Goal: Transaction & Acquisition: Purchase product/service

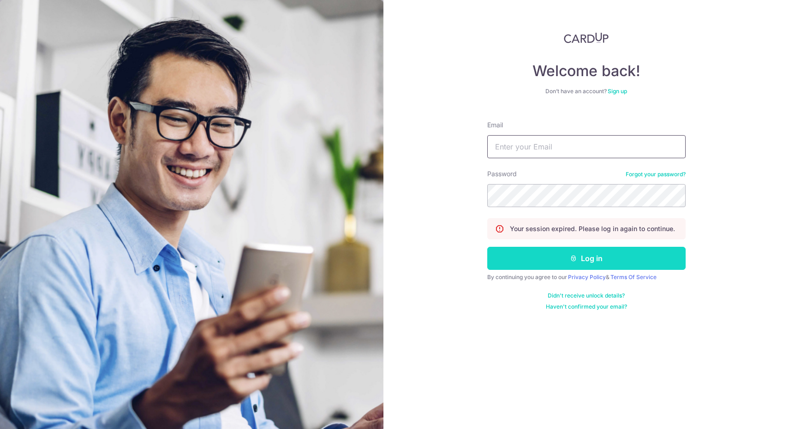
type input "eileencyl93@gmail.com"
click at [552, 258] on button "Log in" at bounding box center [586, 258] width 198 height 23
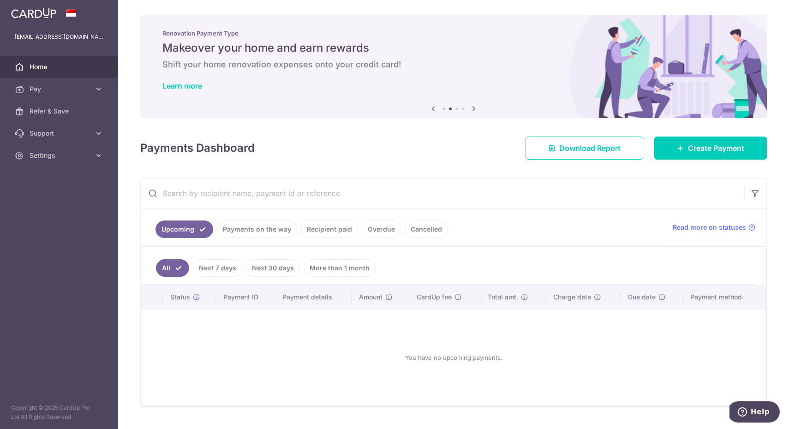
click at [423, 236] on link "Cancelled" at bounding box center [426, 230] width 43 height 18
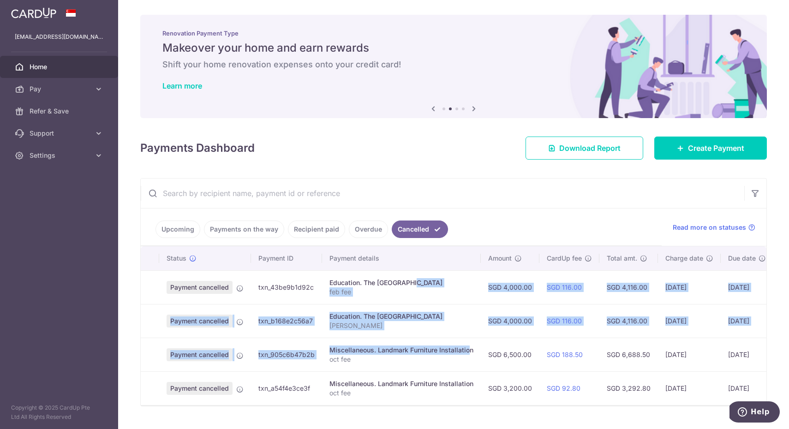
drag, startPoint x: 380, startPoint y: 280, endPoint x: 443, endPoint y: 354, distance: 97.3
click at [443, 354] on tbody "Payment cancelled txn_43be9b1d92c Education. The Pedal Point feb fee SGD 4,000.…" at bounding box center [492, 337] width 703 height 135
click at [443, 354] on div "Miscellaneous. Landmark Furniture Installation" at bounding box center [402, 350] width 144 height 9
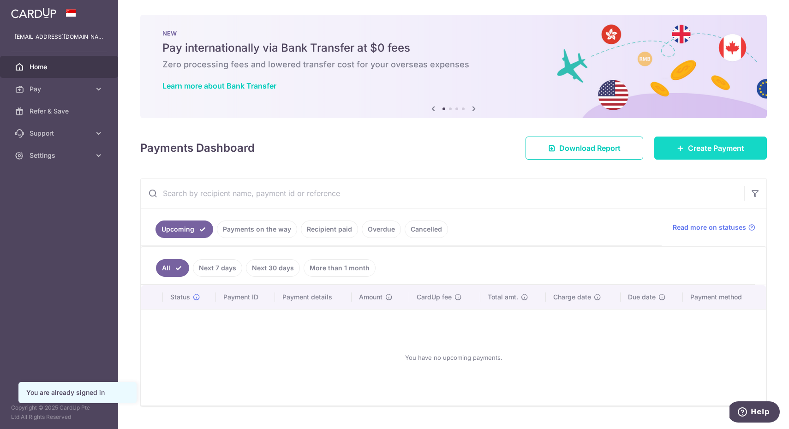
click at [681, 144] on icon at bounding box center [680, 147] width 7 height 7
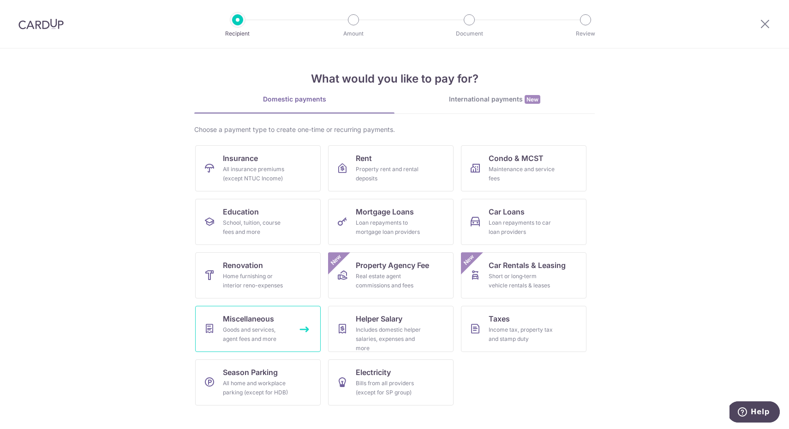
click at [244, 314] on span "Miscellaneous" at bounding box center [248, 318] width 51 height 11
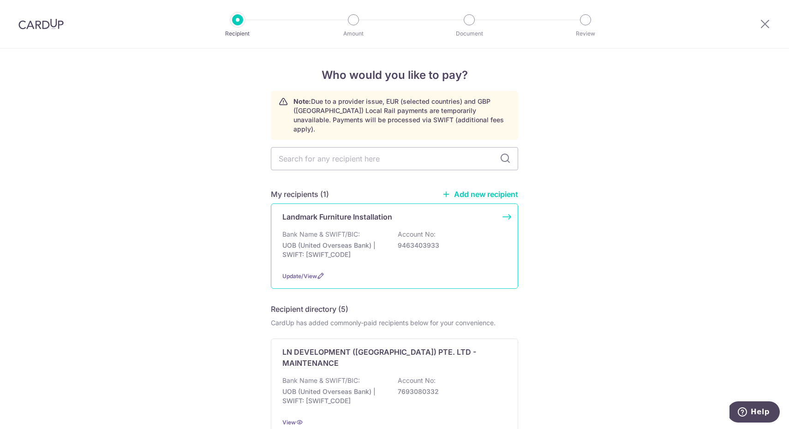
click at [335, 217] on div "Landmark Furniture Installation Bank Name & SWIFT/BIC: UOB (United Overseas Ban…" at bounding box center [394, 246] width 247 height 85
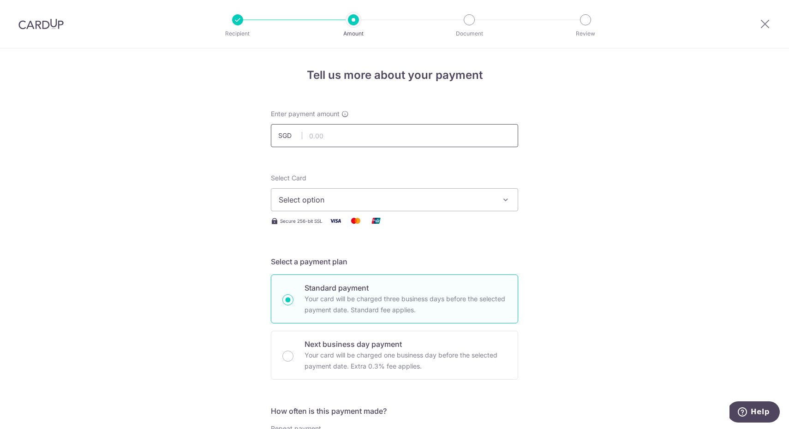
click at [349, 138] on input "text" at bounding box center [394, 135] width 247 height 23
click at [346, 191] on button "Select option" at bounding box center [394, 199] width 247 height 23
type input "6,500.00"
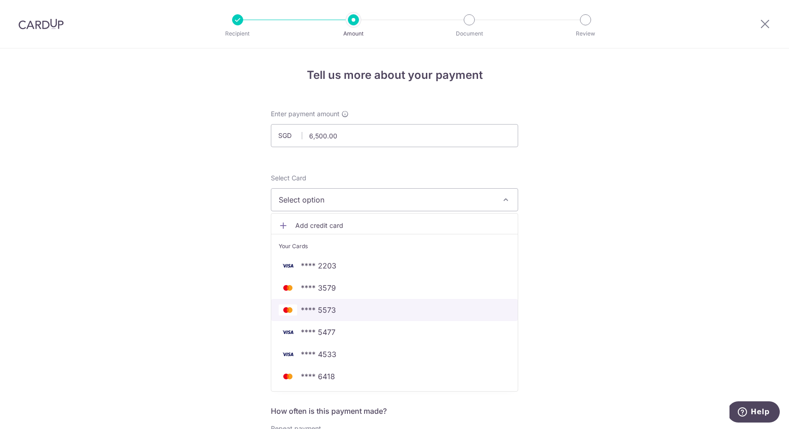
click at [347, 310] on span "**** 5573" at bounding box center [395, 310] width 232 height 11
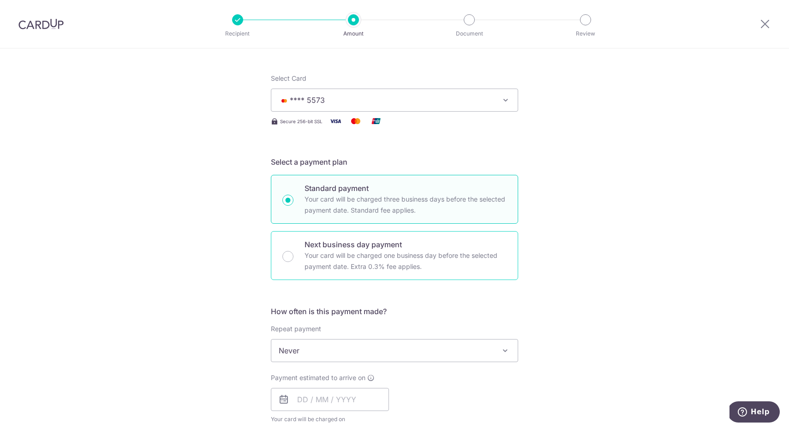
scroll to position [102, 0]
click at [365, 256] on p "Your card will be charged one business day before the selected payment date. Ex…" at bounding box center [406, 259] width 202 height 22
click at [294, 256] on input "Next business day payment Your card will be charged one business day before the…" at bounding box center [287, 254] width 11 height 11
radio input "false"
radio input "true"
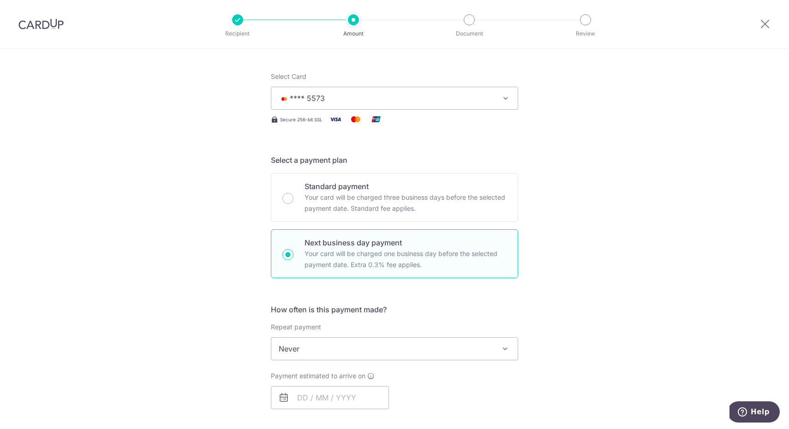
scroll to position [229, 0]
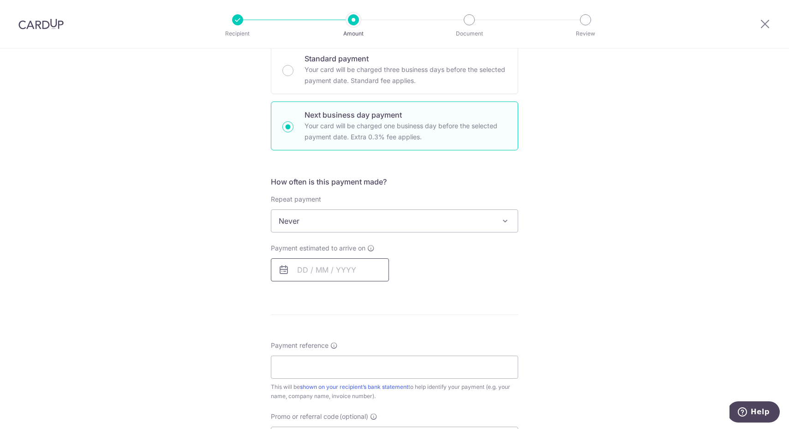
click at [330, 265] on input "text" at bounding box center [330, 269] width 118 height 23
click at [344, 369] on link "15" at bounding box center [345, 372] width 15 height 15
type input "[DATE]"
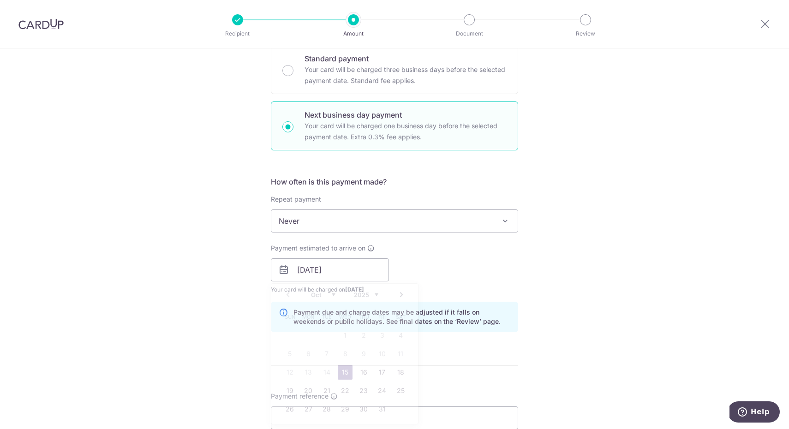
click at [344, 369] on form "Enter payment amount SGD 6,500.00 6500.00 Select Card **** 5573 Add credit card…" at bounding box center [394, 286] width 247 height 813
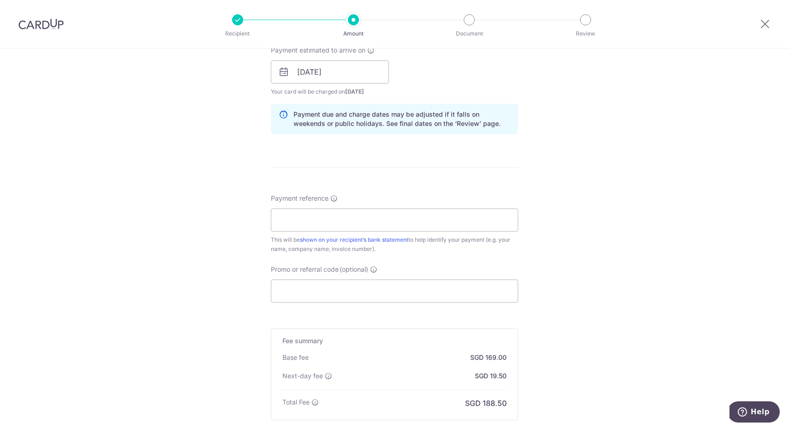
scroll to position [459, 0]
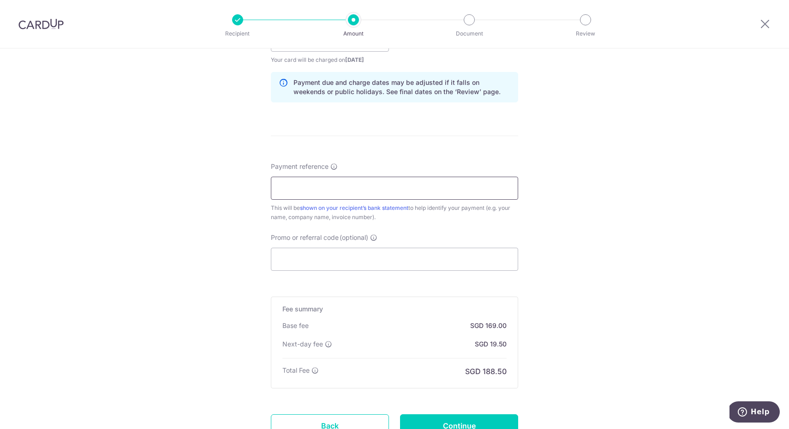
click at [343, 189] on input "Payment reference" at bounding box center [394, 188] width 247 height 23
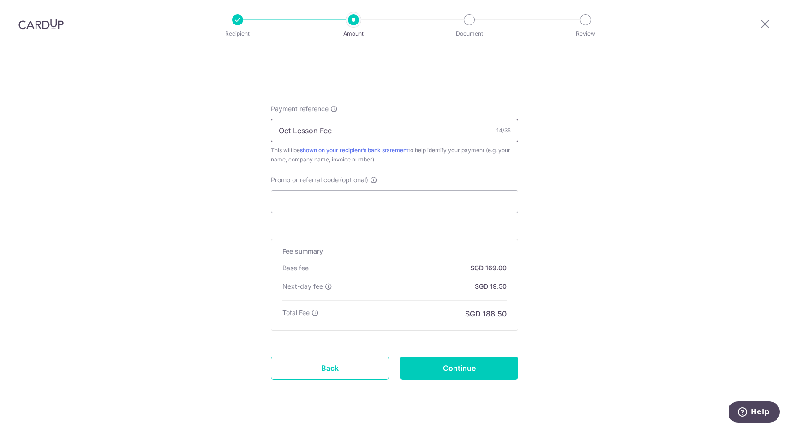
scroll to position [537, 0]
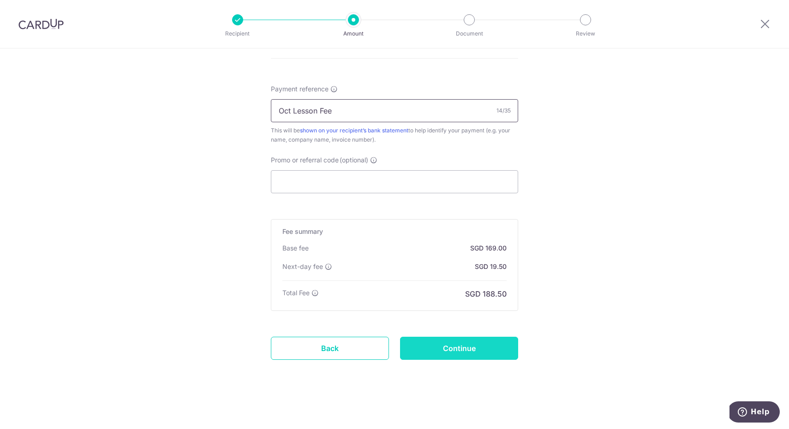
type input "Oct Lesson Fee"
click at [432, 349] on input "Continue" at bounding box center [459, 348] width 118 height 23
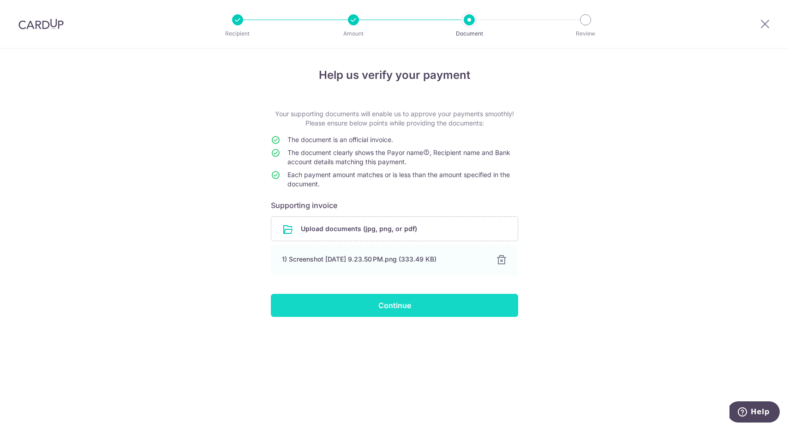
click at [417, 305] on input "Continue" at bounding box center [394, 305] width 247 height 23
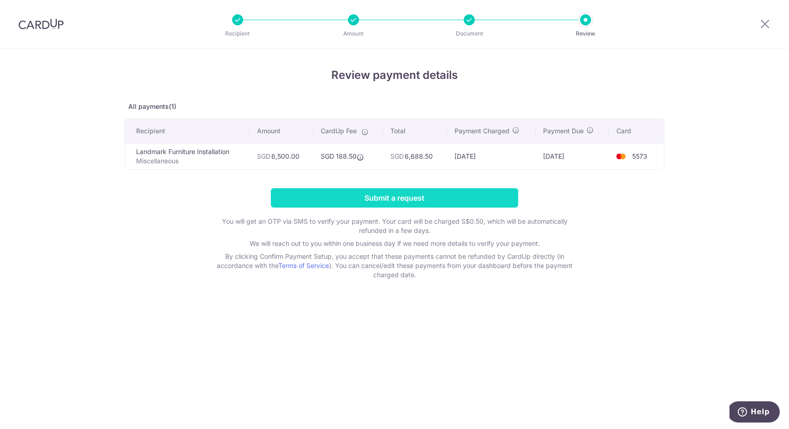
click at [431, 200] on input "Submit a request" at bounding box center [394, 197] width 247 height 19
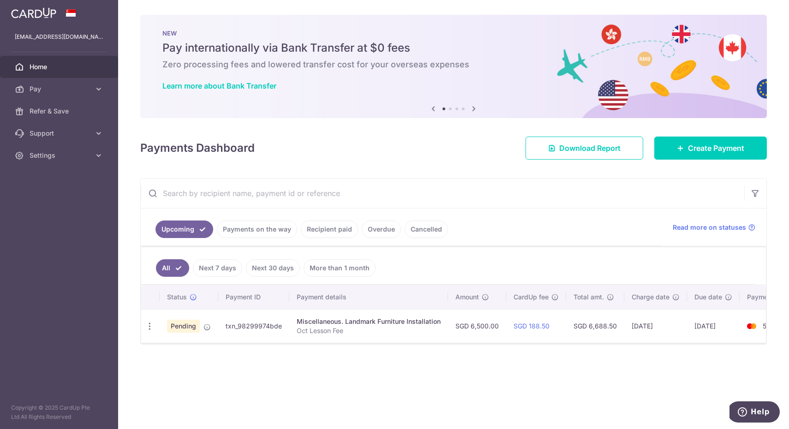
click at [345, 397] on div "× Pause Schedule Pause all future payments in this series Pause just this one p…" at bounding box center [453, 214] width 671 height 429
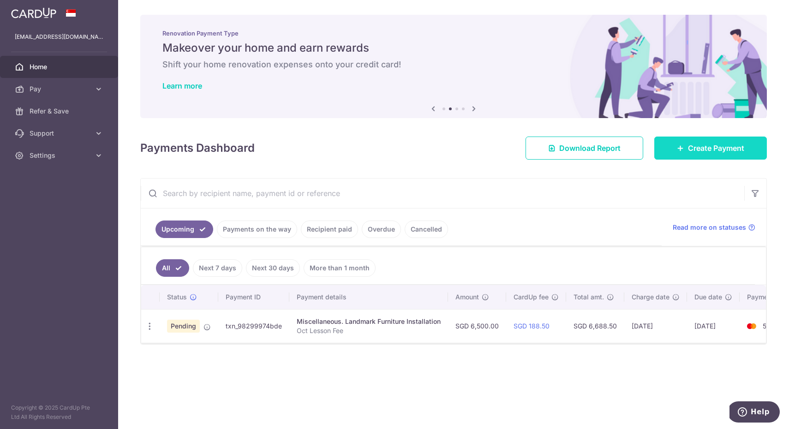
click at [700, 147] on span "Create Payment" at bounding box center [716, 148] width 56 height 11
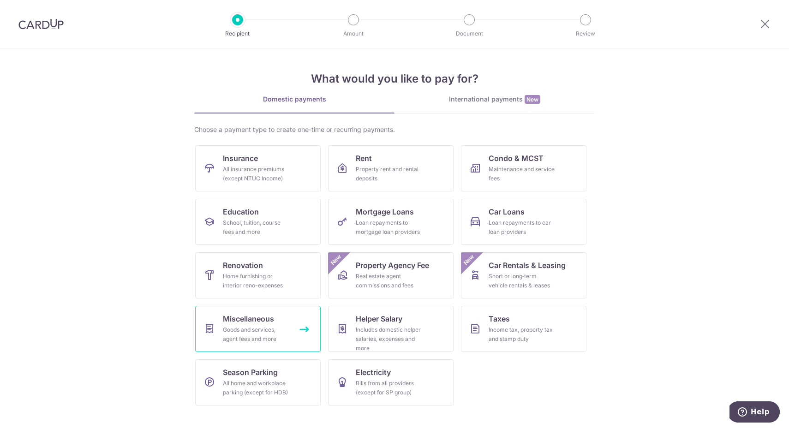
click at [261, 316] on span "Miscellaneous" at bounding box center [248, 318] width 51 height 11
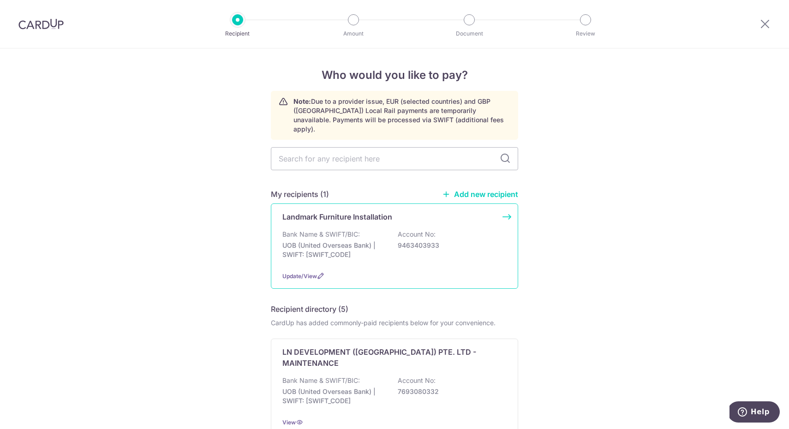
click at [321, 230] on p "Bank Name & SWIFT/BIC:" at bounding box center [321, 234] width 78 height 9
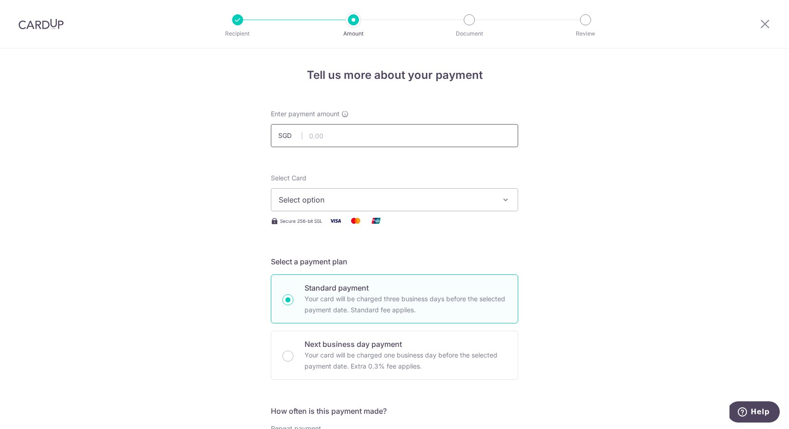
click at [352, 137] on input "text" at bounding box center [394, 135] width 247 height 23
type input "3,200.00"
click at [412, 203] on span "Select option" at bounding box center [386, 199] width 215 height 11
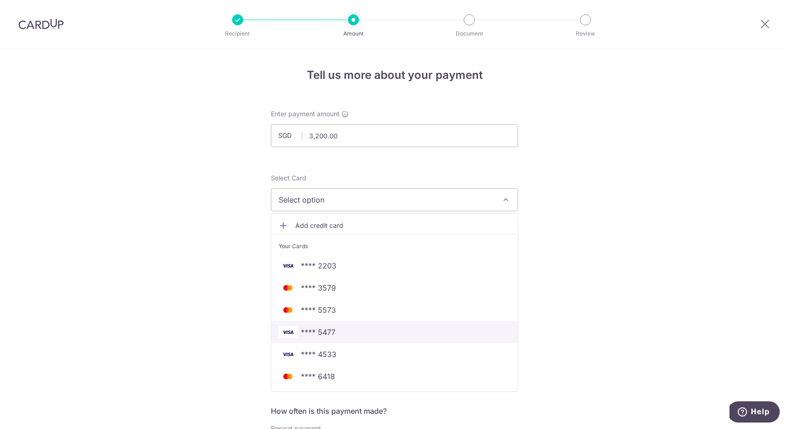
scroll to position [11, 0]
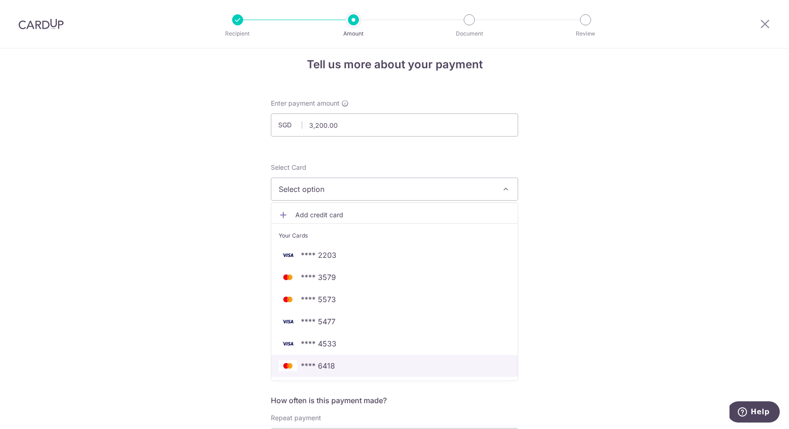
click at [379, 361] on span "**** 6418" at bounding box center [395, 365] width 232 height 11
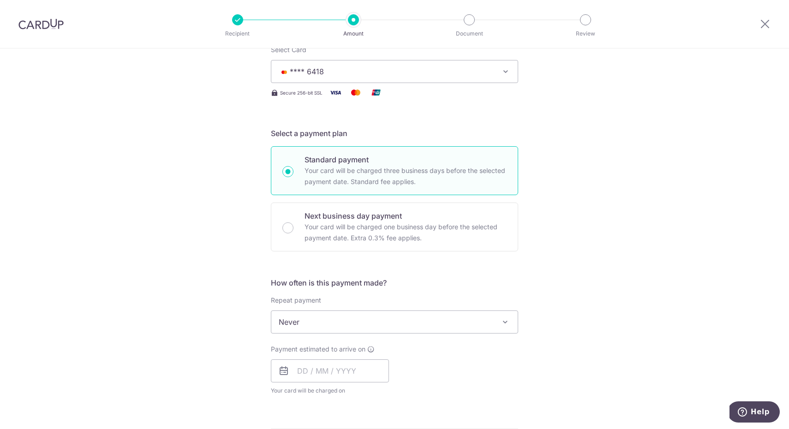
scroll to position [185, 0]
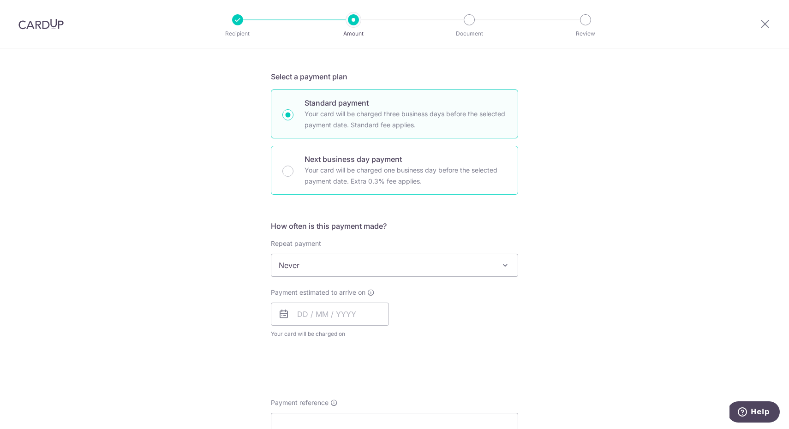
click at [392, 177] on p "Your card will be charged one business day before the selected payment date. Ex…" at bounding box center [406, 176] width 202 height 22
click at [294, 177] on input "Next business day payment Your card will be charged one business day before the…" at bounding box center [287, 171] width 11 height 11
radio input "false"
radio input "true"
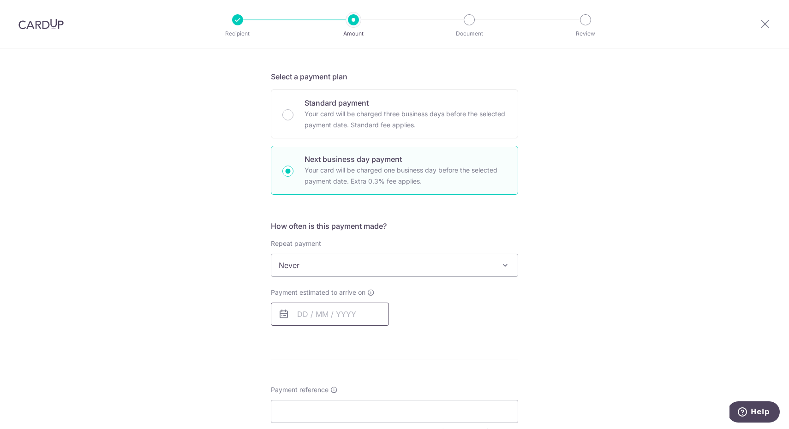
click at [339, 306] on input "text" at bounding box center [330, 314] width 118 height 23
click at [347, 413] on link "15" at bounding box center [345, 416] width 15 height 15
type input "15/10/2025"
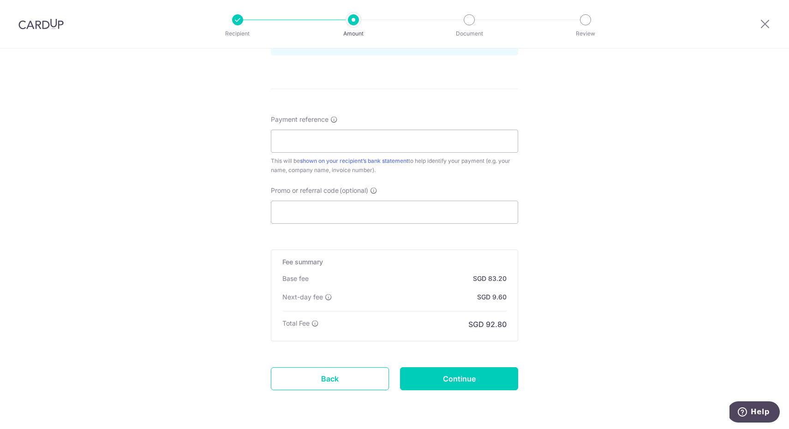
scroll to position [508, 0]
click at [419, 376] on input "Continue" at bounding box center [459, 377] width 118 height 23
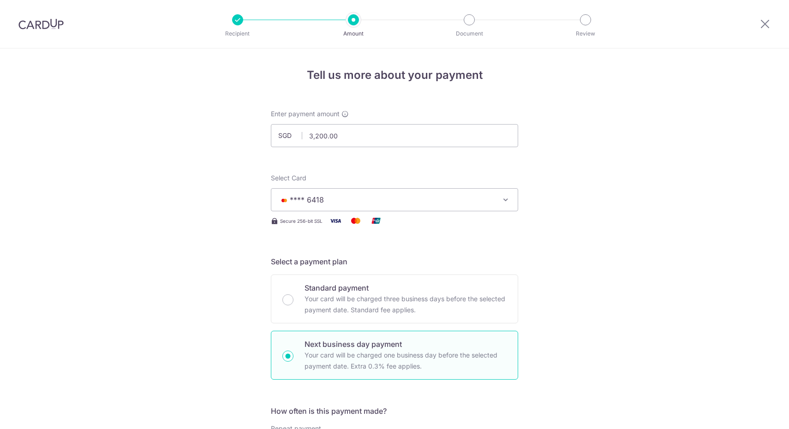
scroll to position [550, 0]
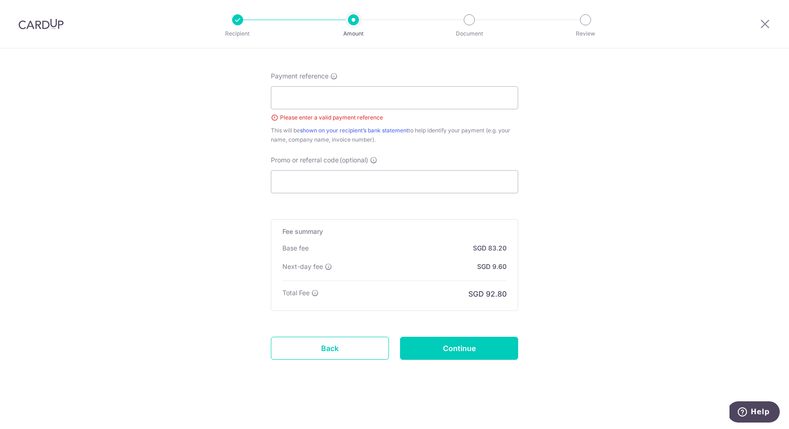
click at [328, 109] on div "Payment reference Please enter a valid payment reference This will be shown on …" at bounding box center [394, 108] width 247 height 73
click at [332, 106] on input "Payment reference" at bounding box center [394, 97] width 247 height 23
type input "oct fee (2)"
click at [484, 355] on input "Continue" at bounding box center [459, 348] width 118 height 23
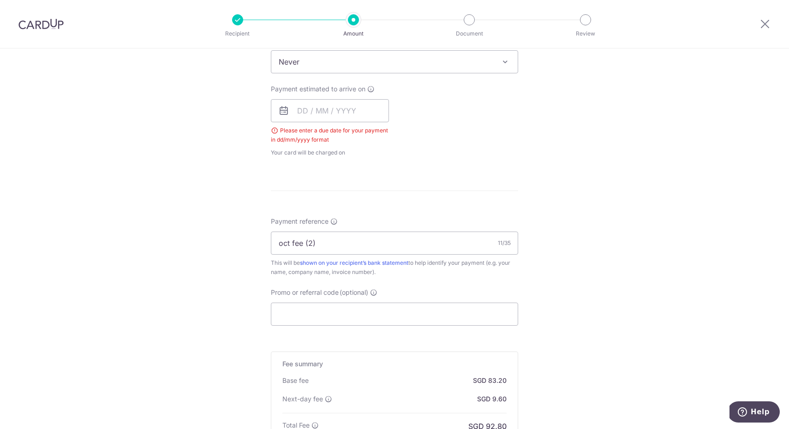
scroll to position [372, 0]
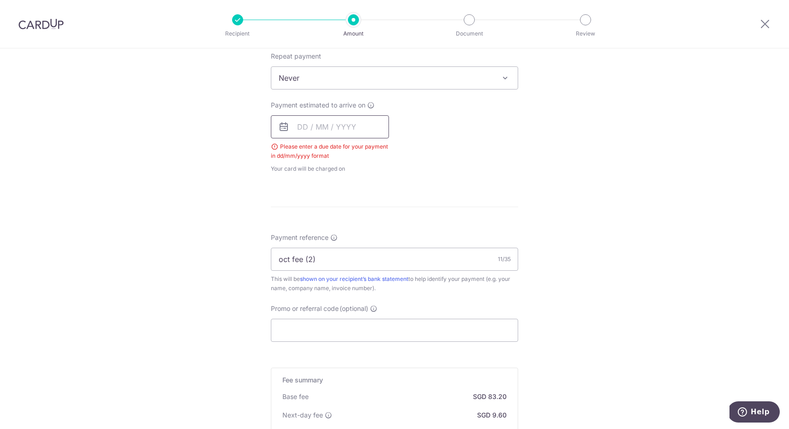
click at [327, 129] on input "text" at bounding box center [330, 126] width 118 height 23
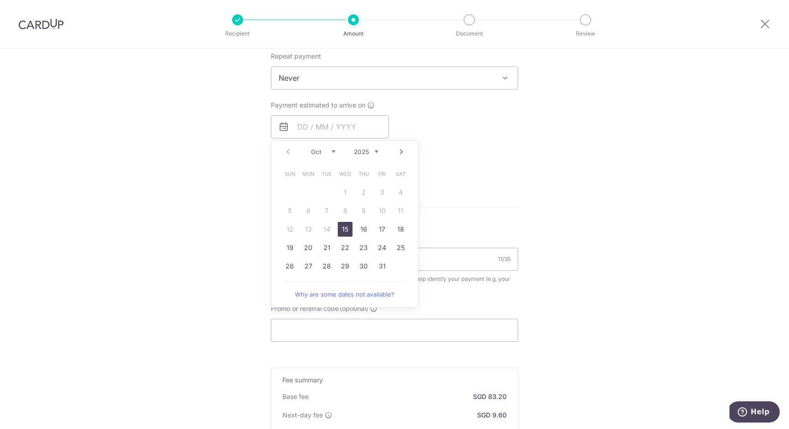
click at [308, 221] on table "Sun Mon Tue Wed Thu Fri Sat 1 2 3 4 5 6 7 8 9 10 11 12 13 14 15 16 17 18 19 20 …" at bounding box center [345, 220] width 129 height 111
click at [341, 226] on link "15" at bounding box center [345, 229] width 15 height 15
type input "[DATE]"
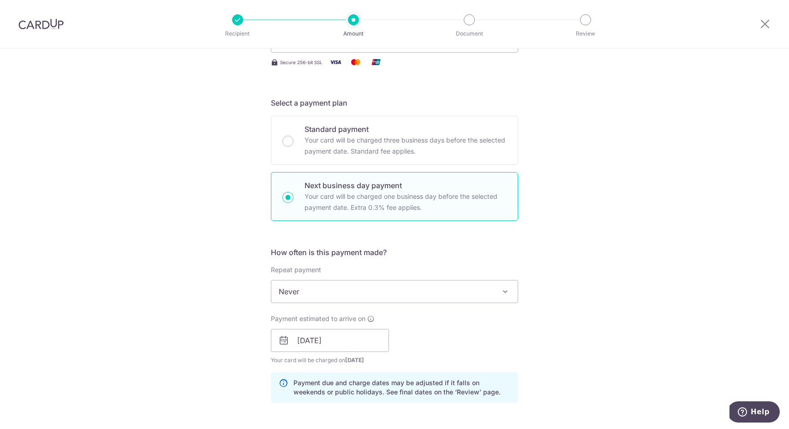
scroll to position [537, 0]
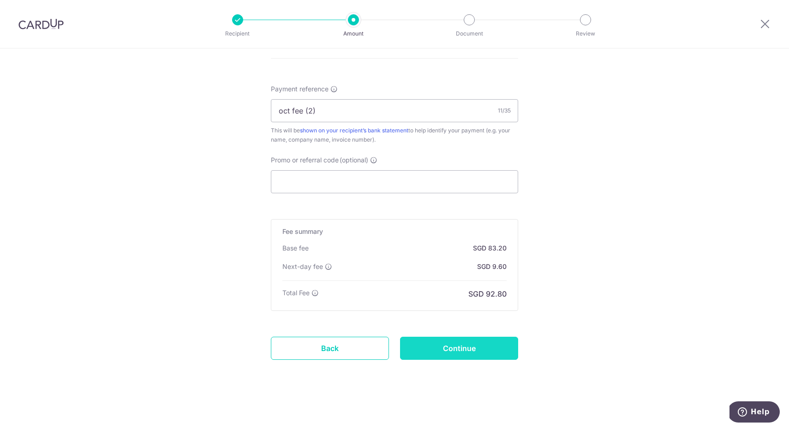
click at [457, 355] on input "Continue" at bounding box center [459, 348] width 118 height 23
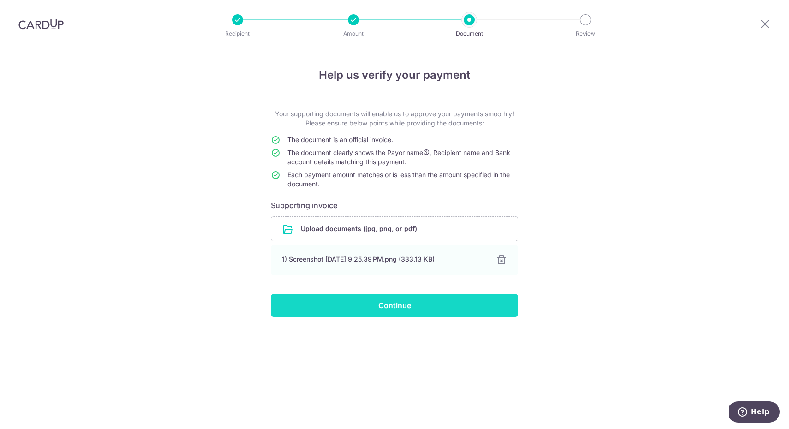
click at [403, 305] on input "Continue" at bounding box center [394, 305] width 247 height 23
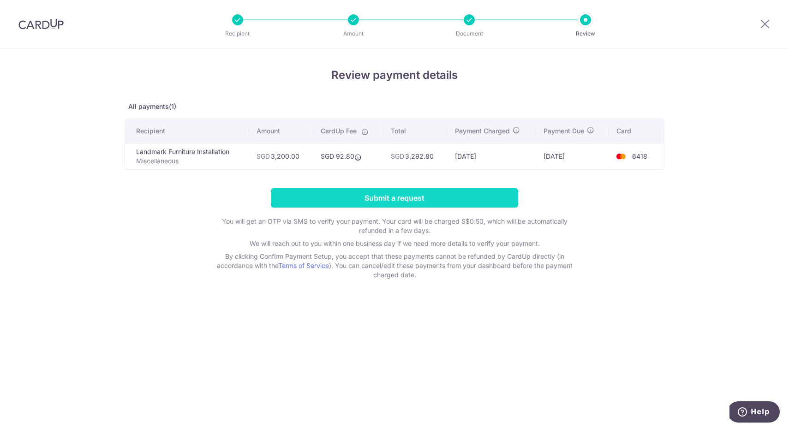
click at [450, 199] on input "Submit a request" at bounding box center [394, 197] width 247 height 19
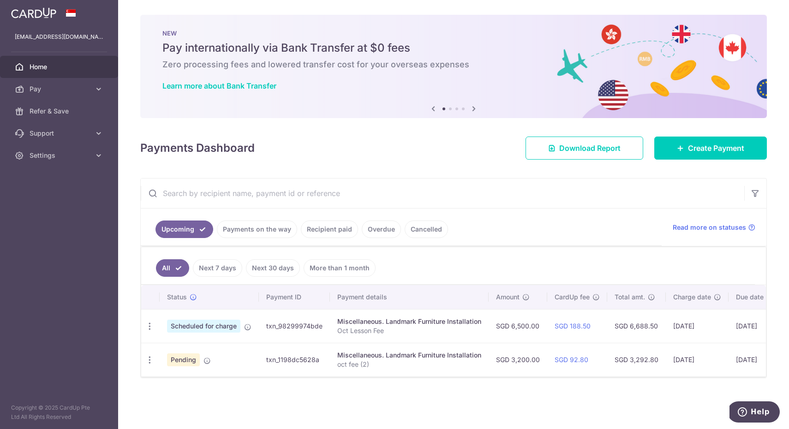
click at [214, 325] on span "Scheduled for charge" at bounding box center [203, 326] width 73 height 13
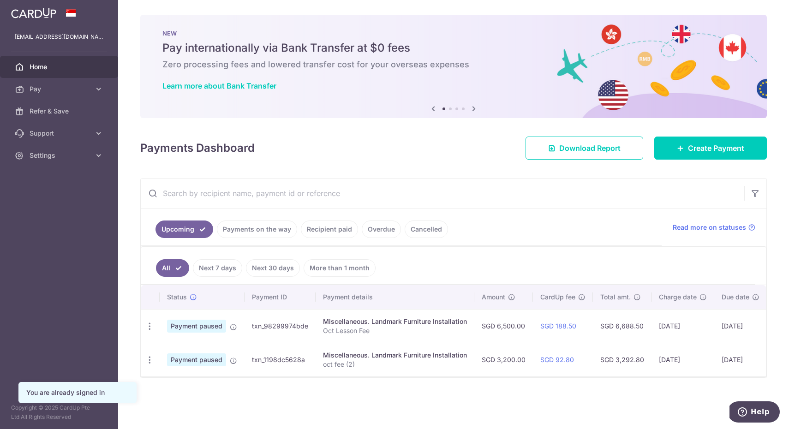
click at [210, 330] on span "Payment paused" at bounding box center [196, 326] width 59 height 13
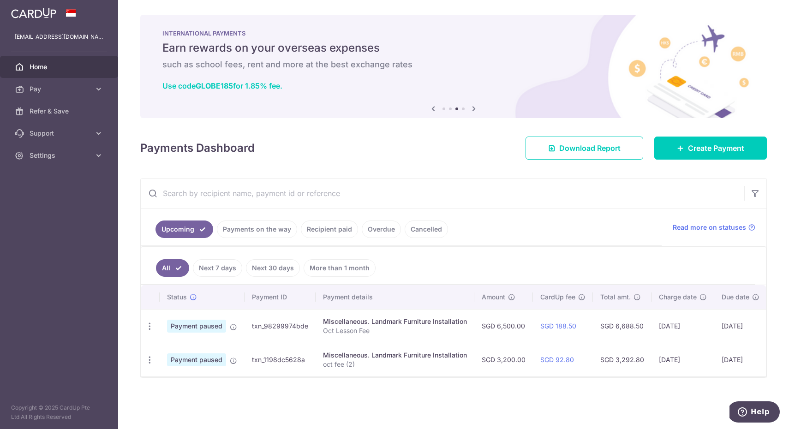
click at [298, 202] on input "text" at bounding box center [443, 194] width 604 height 30
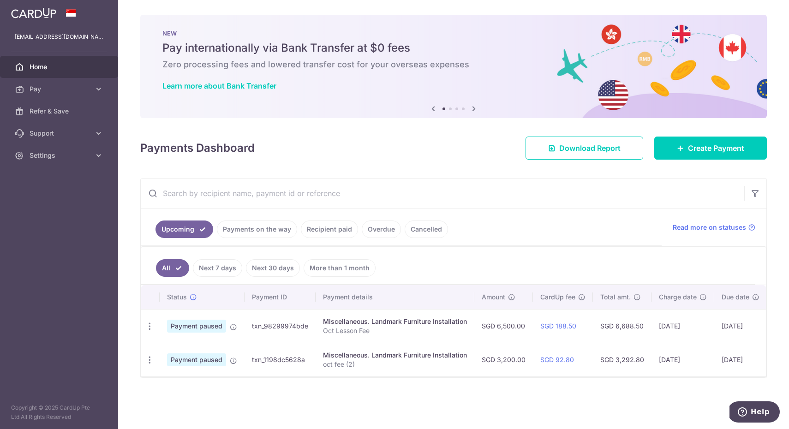
click at [249, 228] on link "Payments on the way" at bounding box center [257, 230] width 80 height 18
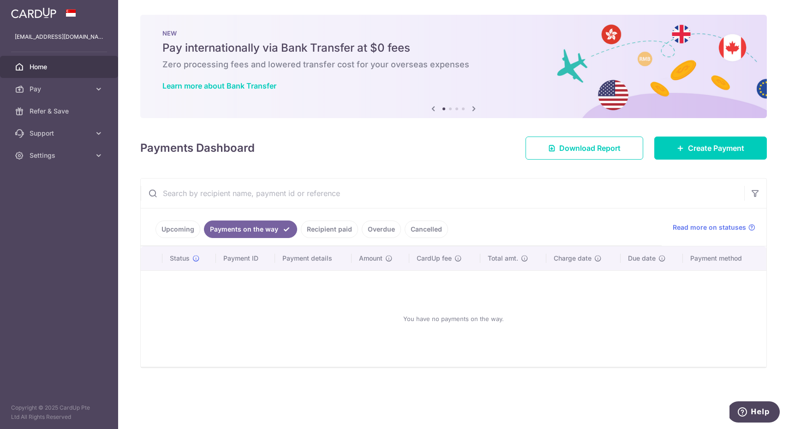
click at [198, 228] on link "Upcoming" at bounding box center [178, 230] width 45 height 18
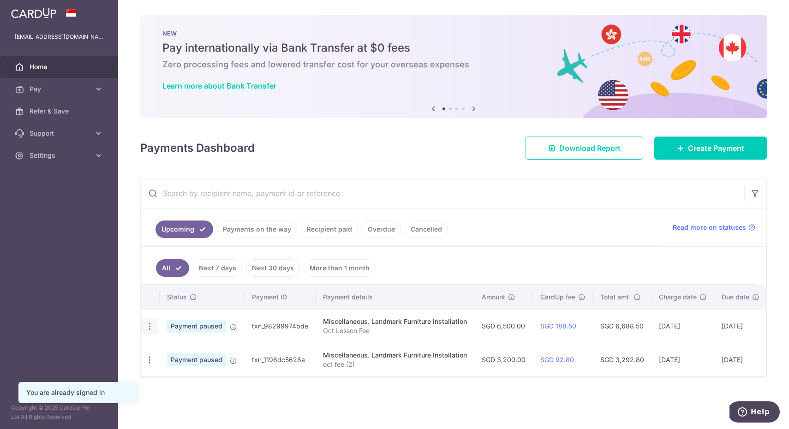
click at [150, 327] on icon "button" at bounding box center [150, 327] width 10 height 10
click at [172, 377] on span "Cancel payment" at bounding box center [199, 374] width 62 height 11
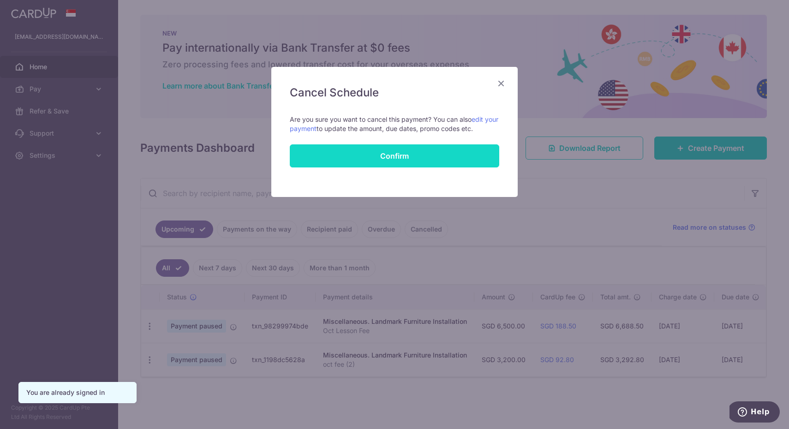
click at [406, 158] on button "Confirm" at bounding box center [395, 155] width 210 height 23
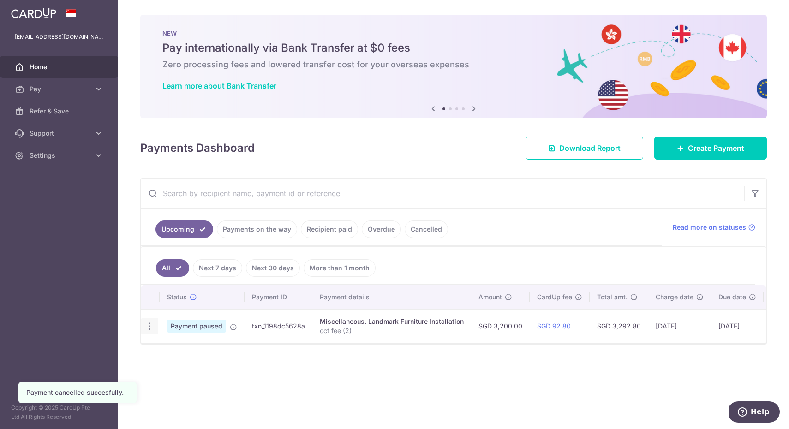
click at [152, 322] on icon "button" at bounding box center [150, 327] width 10 height 10
click at [181, 372] on span "Cancel payment" at bounding box center [199, 374] width 62 height 11
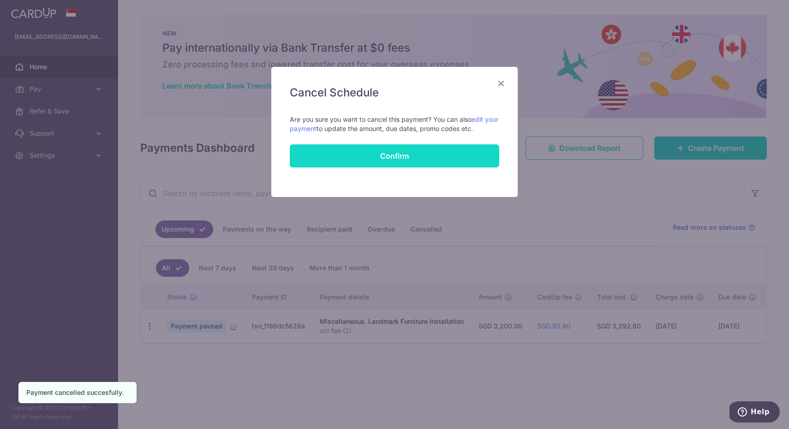
click at [414, 163] on button "Confirm" at bounding box center [395, 155] width 210 height 23
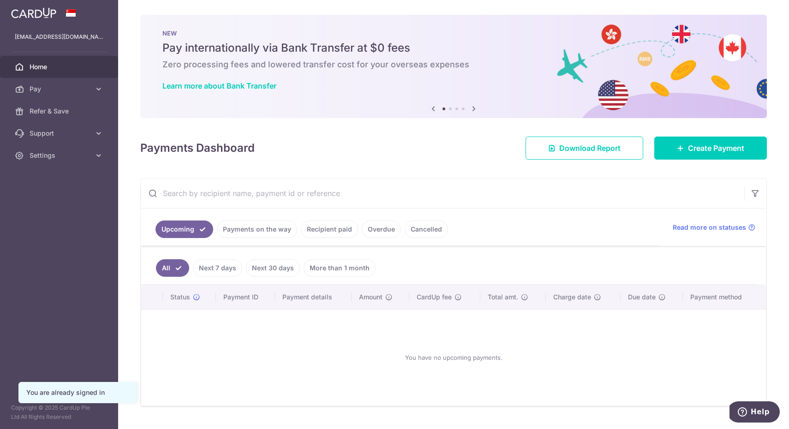
click at [408, 228] on link "Cancelled" at bounding box center [426, 230] width 43 height 18
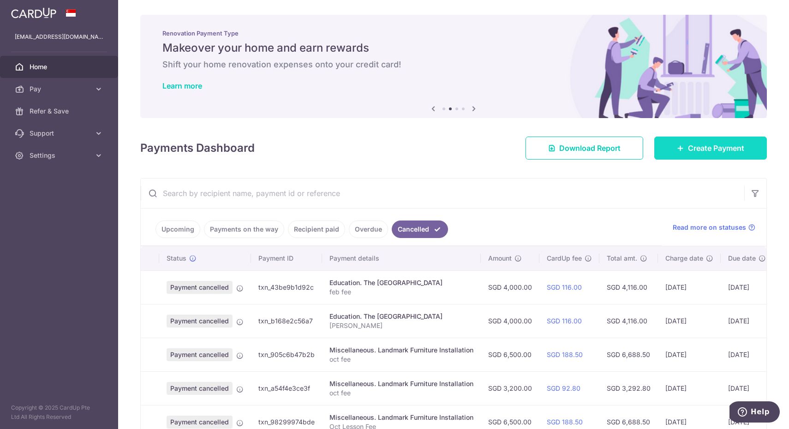
click at [689, 148] on span "Create Payment" at bounding box center [716, 148] width 56 height 11
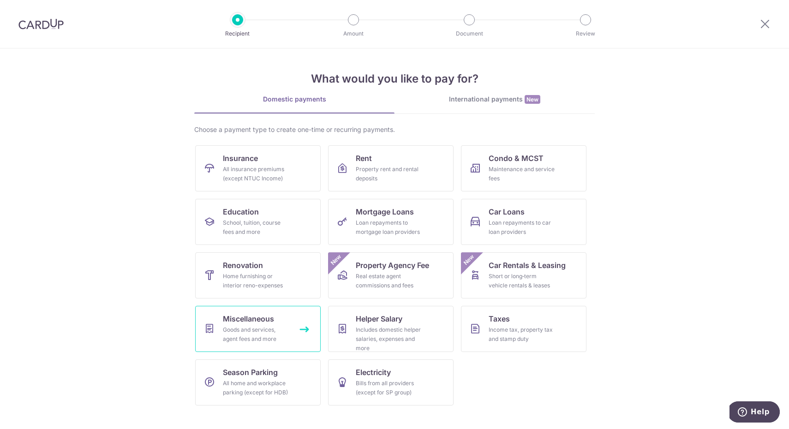
click at [267, 327] on div "Goods and services, agent fees and more" at bounding box center [256, 334] width 66 height 18
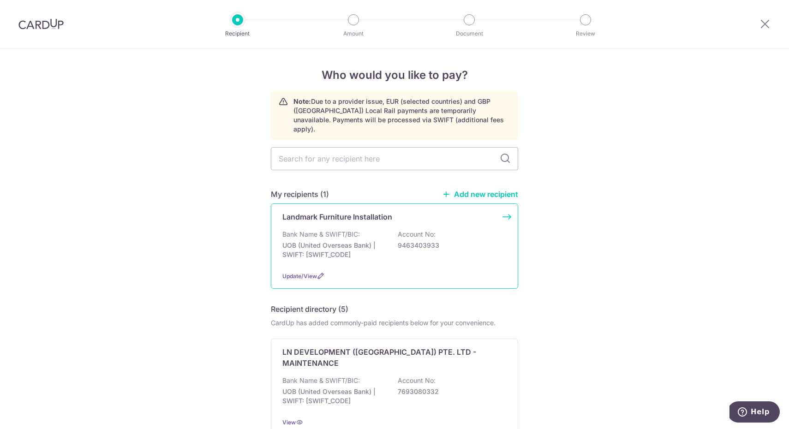
click at [343, 214] on div "Landmark Furniture Installation Bank Name & SWIFT/BIC: UOB (United Overseas Ban…" at bounding box center [394, 246] width 247 height 85
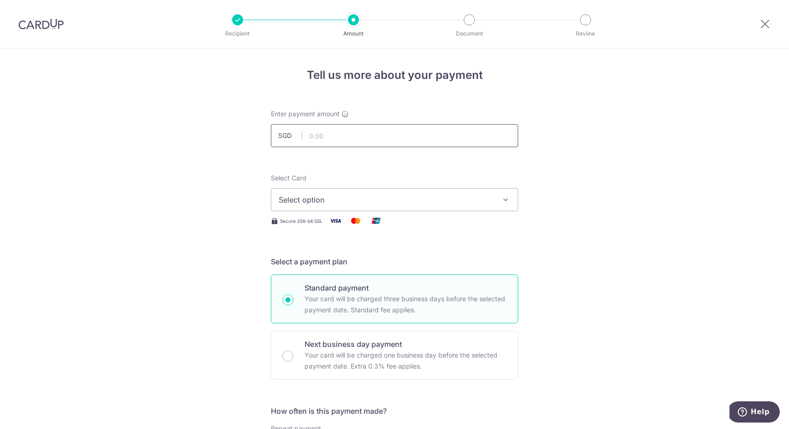
click at [339, 137] on input "text" at bounding box center [394, 135] width 247 height 23
type input "3,200.00"
click at [342, 201] on span "Select option" at bounding box center [386, 199] width 215 height 11
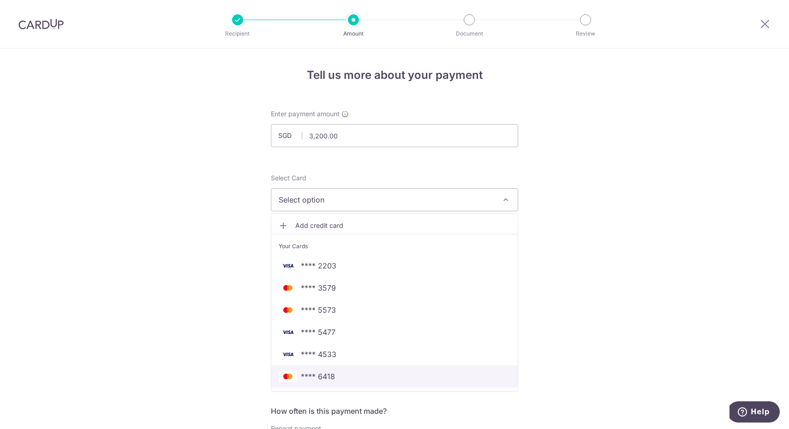
click at [336, 376] on span "**** 6418" at bounding box center [395, 376] width 232 height 11
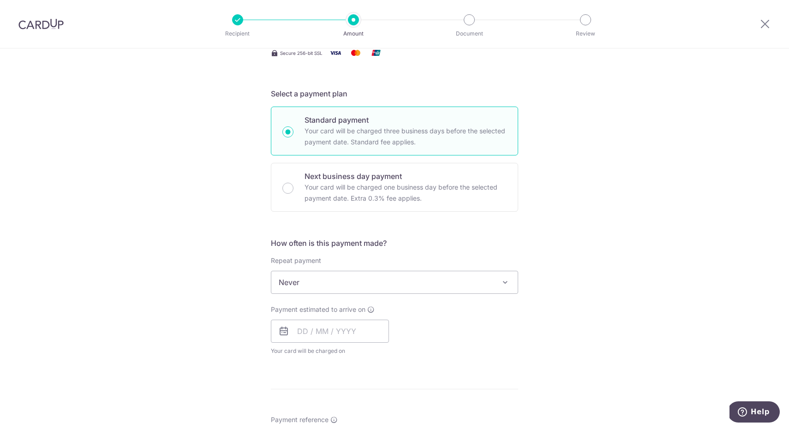
scroll to position [186, 0]
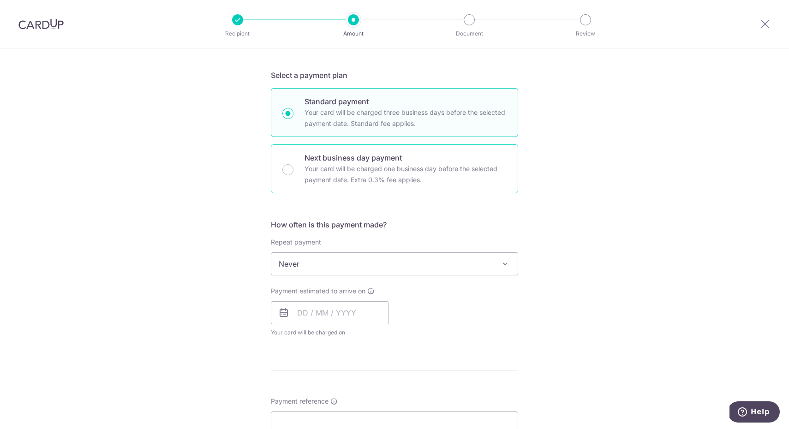
click at [354, 170] on p "Your card will be charged one business day before the selected payment date. Ex…" at bounding box center [406, 174] width 202 height 22
click at [294, 170] on input "Next business day payment Your card will be charged one business day before the…" at bounding box center [287, 169] width 11 height 11
radio input "false"
radio input "true"
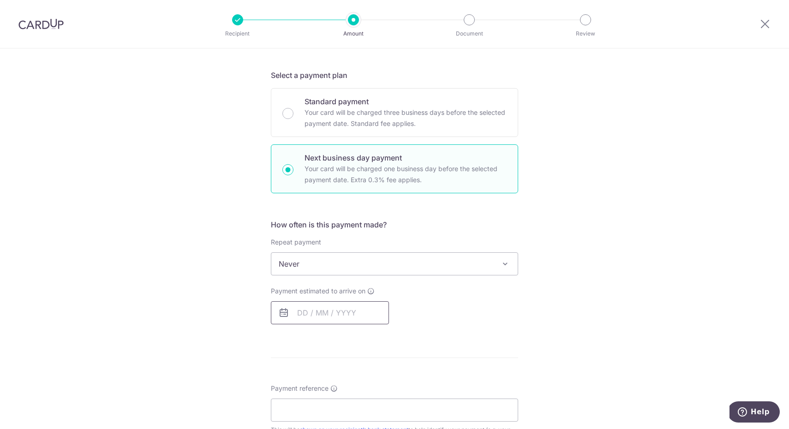
click at [326, 305] on input "text" at bounding box center [330, 312] width 118 height 23
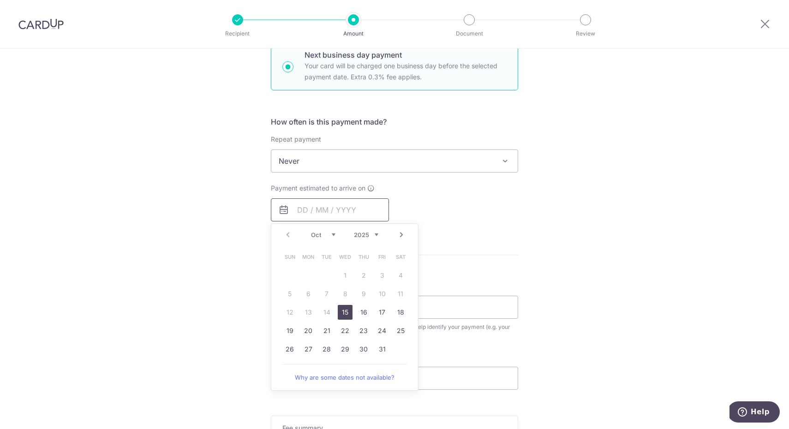
scroll to position [322, 0]
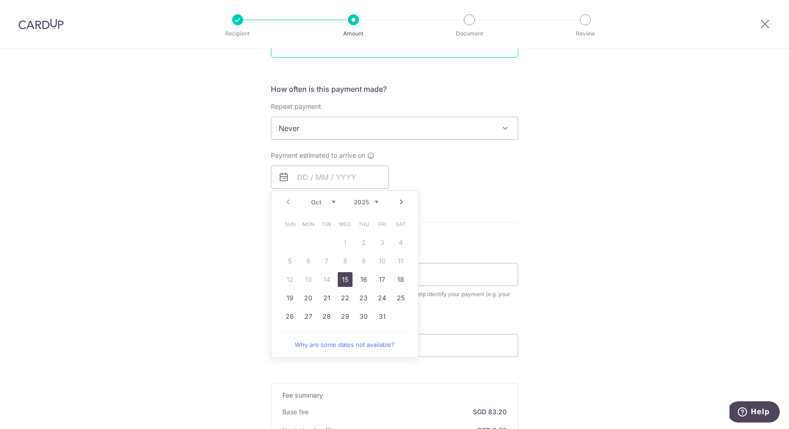
click at [351, 279] on link "15" at bounding box center [345, 279] width 15 height 15
type input "[DATE]"
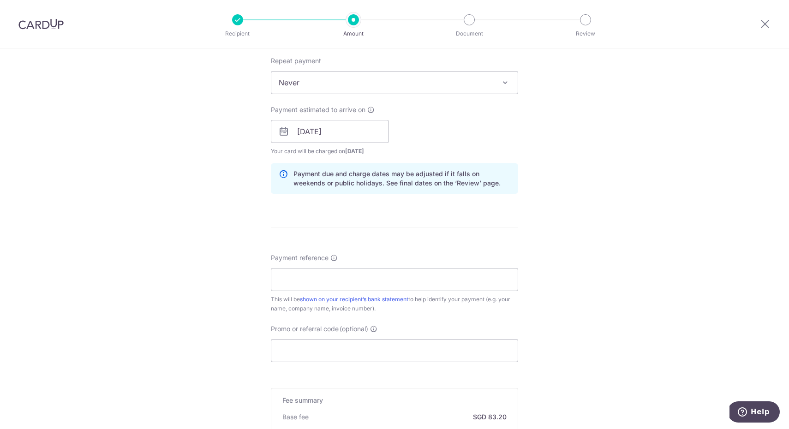
scroll to position [433, 0]
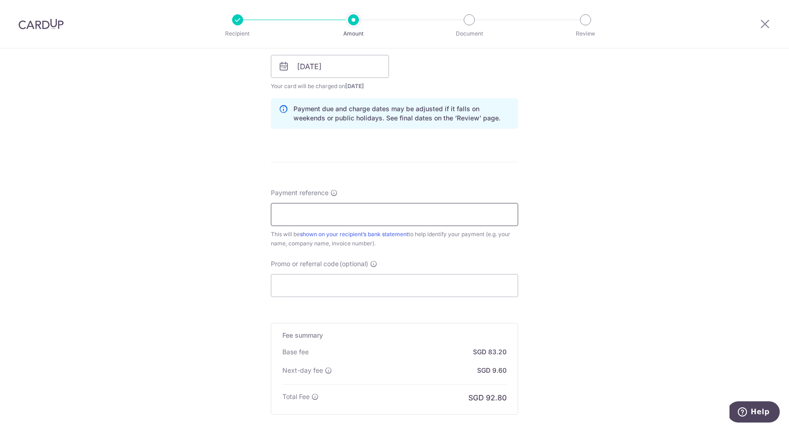
click at [342, 222] on input "Payment reference" at bounding box center [394, 214] width 247 height 23
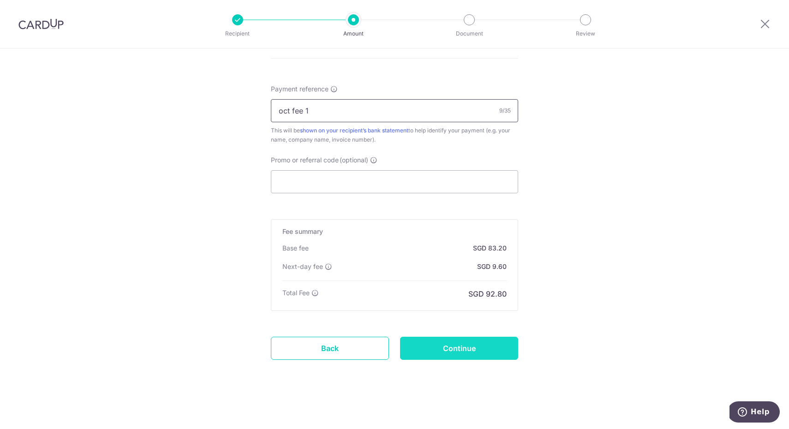
type input "oct fee 1"
click at [468, 346] on input "Continue" at bounding box center [459, 348] width 118 height 23
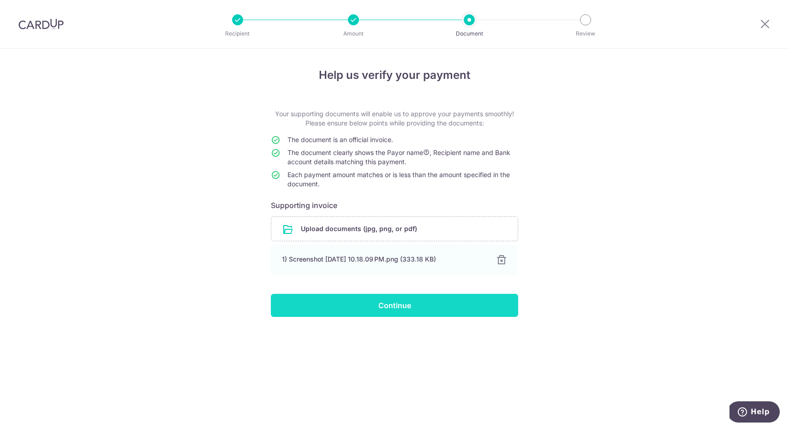
click at [396, 301] on input "Continue" at bounding box center [394, 305] width 247 height 23
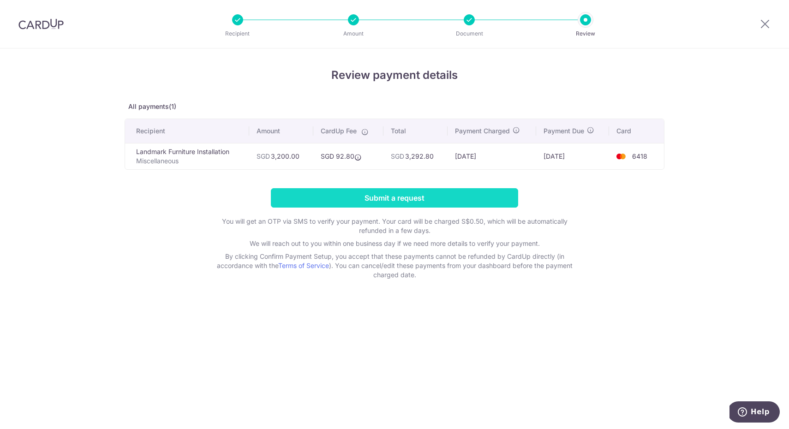
click at [448, 197] on input "Submit a request" at bounding box center [394, 197] width 247 height 19
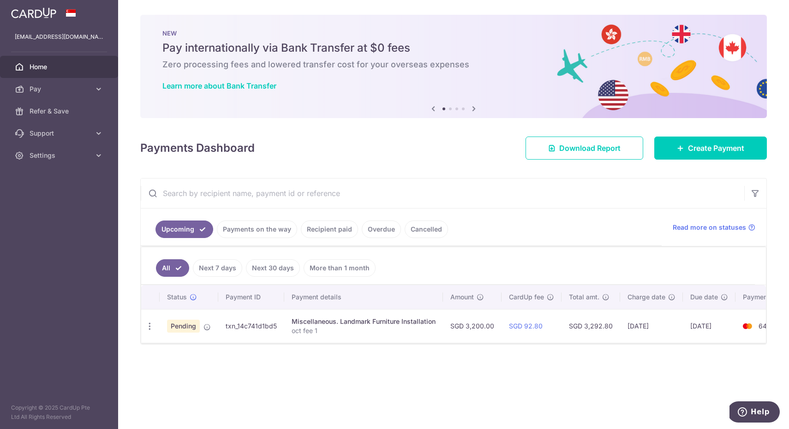
click at [192, 328] on span "Pending" at bounding box center [183, 326] width 33 height 13
click at [265, 232] on link "Payments on the way" at bounding box center [257, 230] width 80 height 18
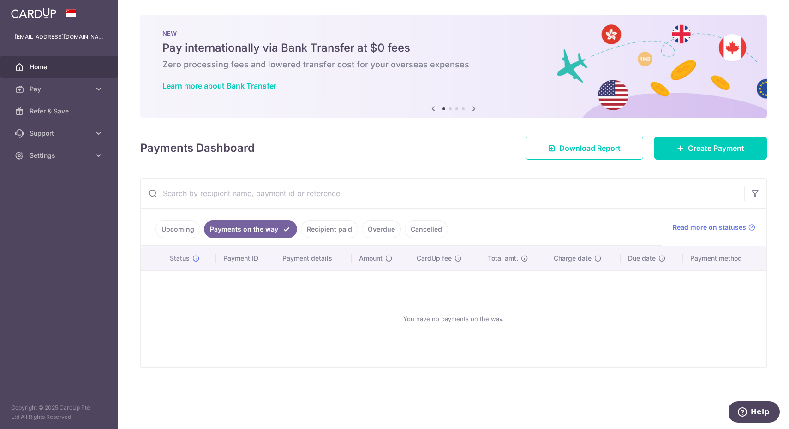
click at [316, 227] on link "Recipient paid" at bounding box center [329, 230] width 57 height 18
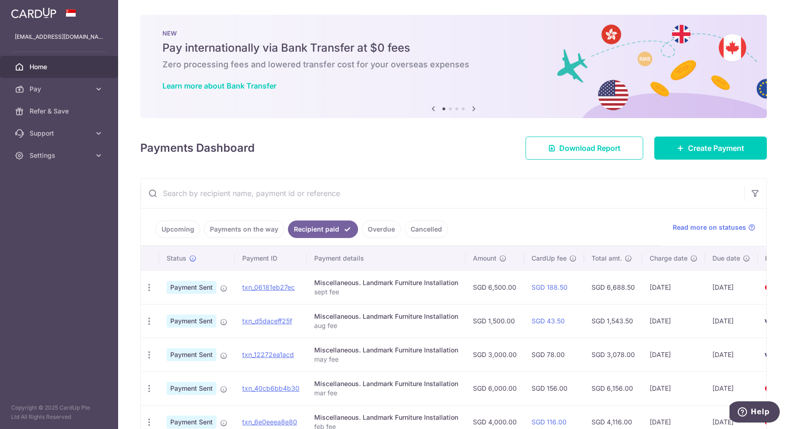
click at [368, 227] on link "Overdue" at bounding box center [381, 230] width 39 height 18
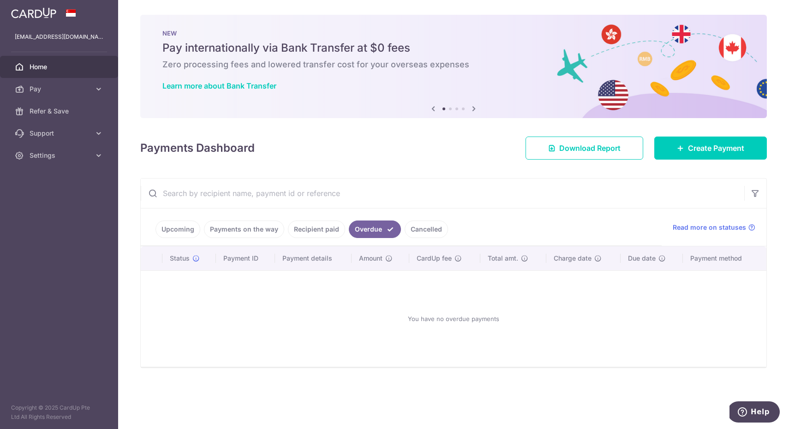
click at [409, 227] on link "Cancelled" at bounding box center [426, 230] width 43 height 18
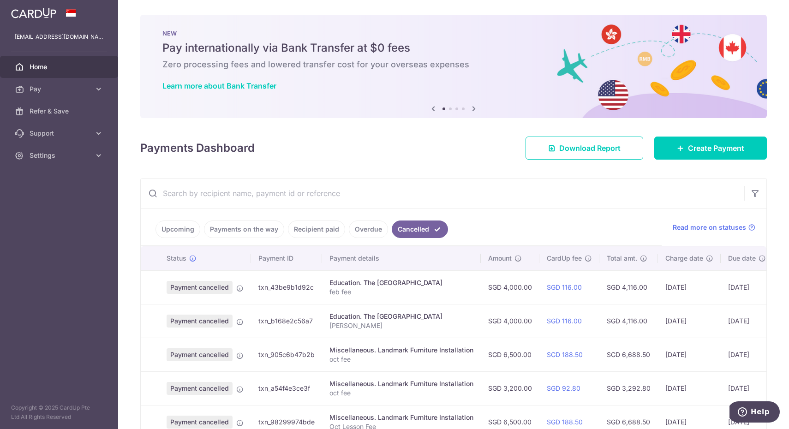
click at [184, 226] on link "Upcoming" at bounding box center [178, 230] width 45 height 18
